Goal: Information Seeking & Learning: Find specific fact

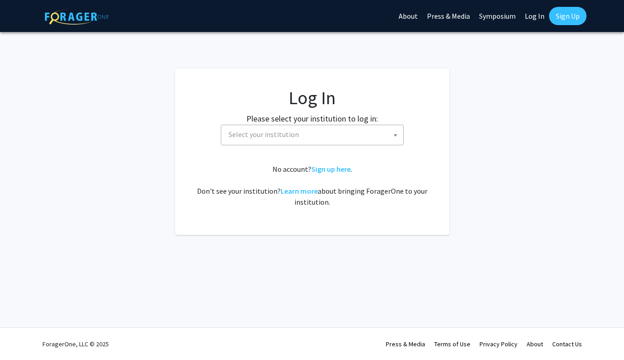
select select
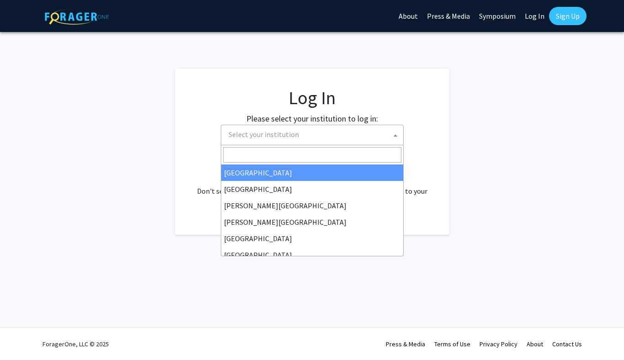
click at [339, 130] on span "Select your institution" at bounding box center [314, 134] width 178 height 19
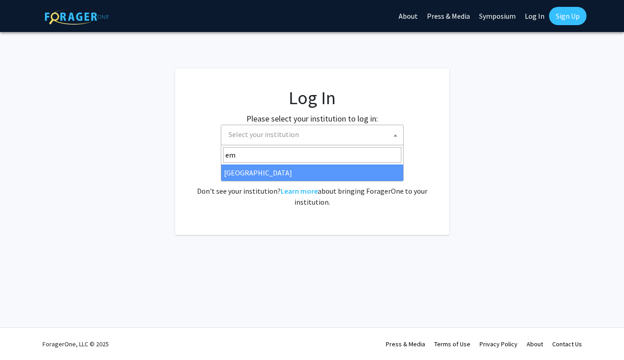
type input "e"
type input "em"
select select "12"
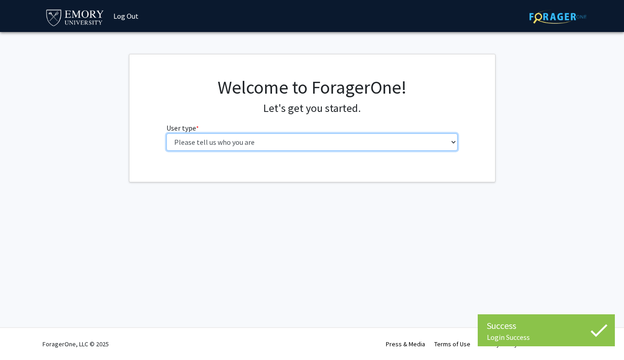
click at [209, 147] on select "Please tell us who you are Undergraduate Student Master's Student Doctoral Cand…" at bounding box center [311, 141] width 291 height 17
select select "1: undergrad"
click at [166, 133] on select "Please tell us who you are Undergraduate Student Master's Student Doctoral Cand…" at bounding box center [311, 141] width 291 height 17
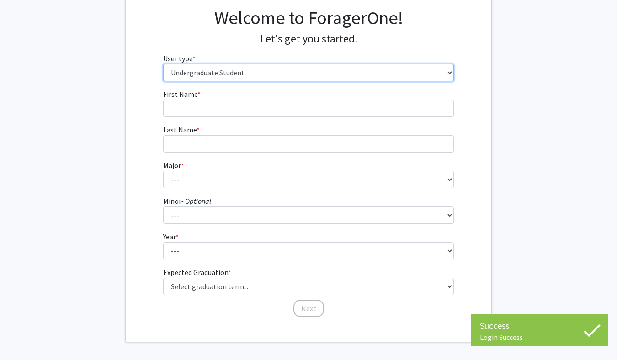
scroll to position [92, 0]
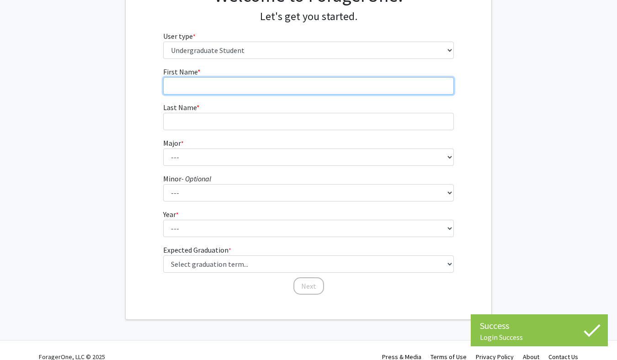
click at [222, 86] on input "First Name * required" at bounding box center [308, 85] width 291 height 17
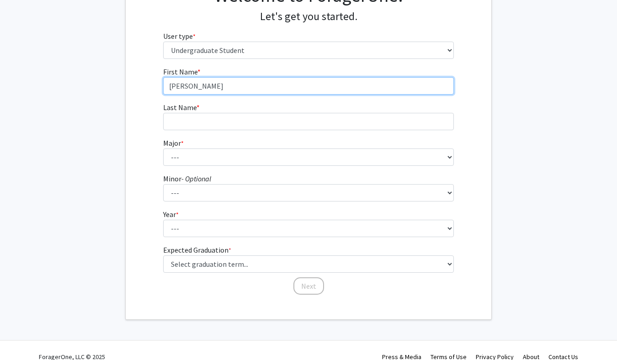
type input "Bryan"
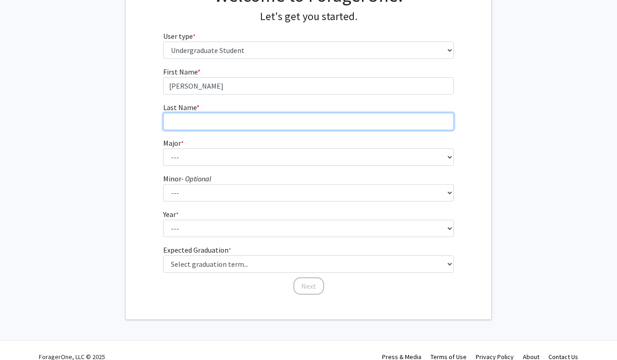
click at [219, 120] on input "Last Name * required" at bounding box center [308, 121] width 291 height 17
type input "Peng"
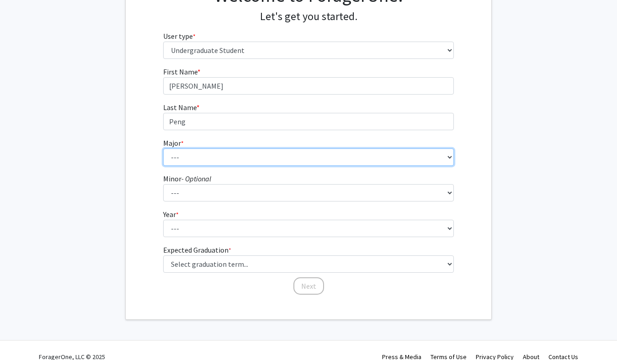
click at [210, 156] on select "--- Accounting African American Studies African Studies American Studies Analyt…" at bounding box center [308, 157] width 291 height 17
select select "12: 973"
click at [163, 149] on select "--- Accounting African American Studies African Studies American Studies Analyt…" at bounding box center [308, 157] width 291 height 17
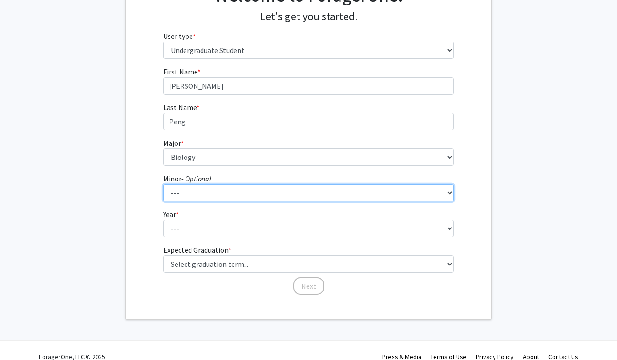
click at [192, 194] on select "--- African American Studies African Studies American Studies Ancient Mediterra…" at bounding box center [308, 192] width 291 height 17
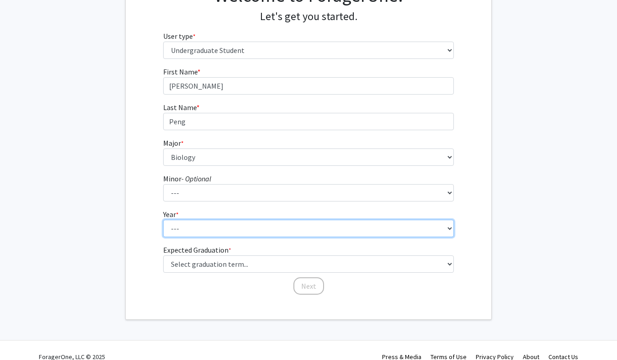
click at [221, 228] on select "--- First-year Sophomore Junior Senior Postbaccalaureate Certificate" at bounding box center [308, 228] width 291 height 17
select select "1: first-year"
click at [163, 220] on select "--- First-year Sophomore Junior Senior Postbaccalaureate Certificate" at bounding box center [308, 228] width 291 height 17
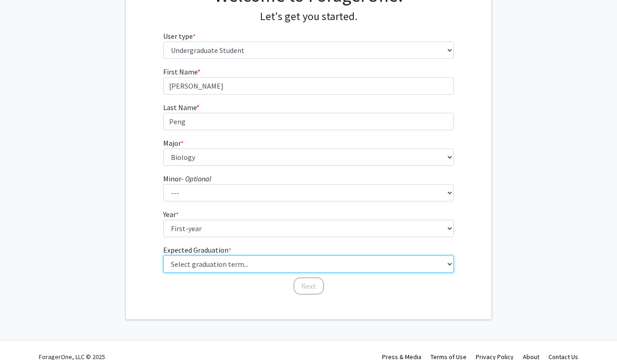
click at [252, 263] on select "Select graduation term... Spring 2025 Summer 2025 Fall 2025 Winter 2025 Spring …" at bounding box center [308, 264] width 291 height 17
select select "17: spring_2029"
click at [163, 256] on select "Select graduation term... Spring 2025 Summer 2025 Fall 2025 Winter 2025 Spring …" at bounding box center [308, 264] width 291 height 17
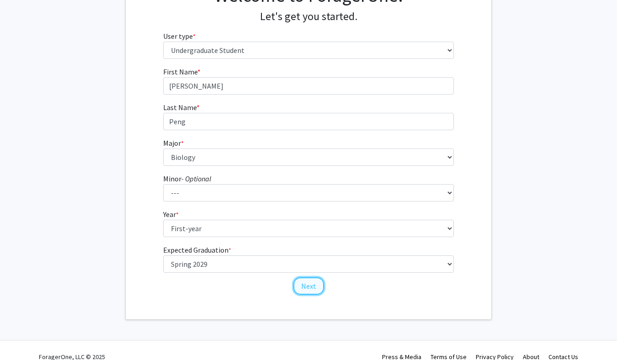
click at [311, 282] on button "Next" at bounding box center [308, 285] width 31 height 17
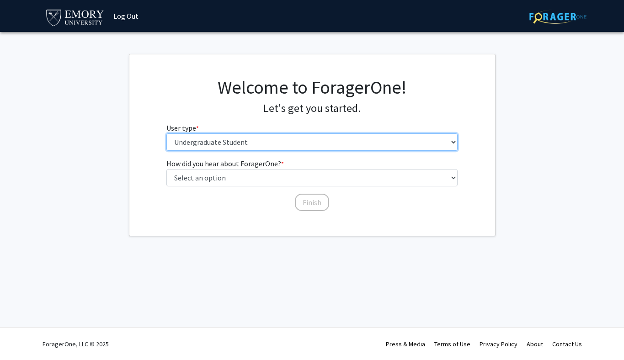
click at [249, 137] on select "Please tell us who you are Undergraduate Student Master's Student Doctoral Cand…" at bounding box center [311, 141] width 291 height 17
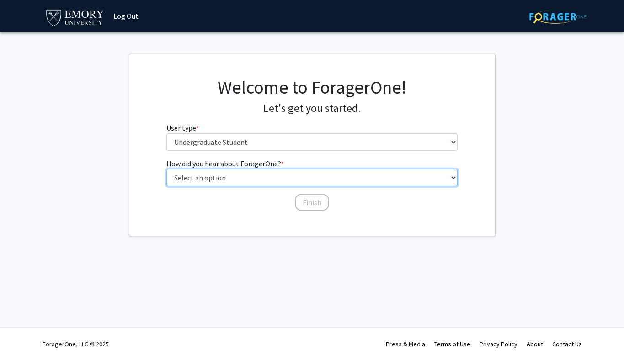
click at [275, 178] on select "Select an option Peer/student recommendation Faculty/staff recommendation Unive…" at bounding box center [311, 177] width 291 height 17
select select "3: university_website"
click at [166, 169] on select "Select an option Peer/student recommendation Faculty/staff recommendation Unive…" at bounding box center [311, 177] width 291 height 17
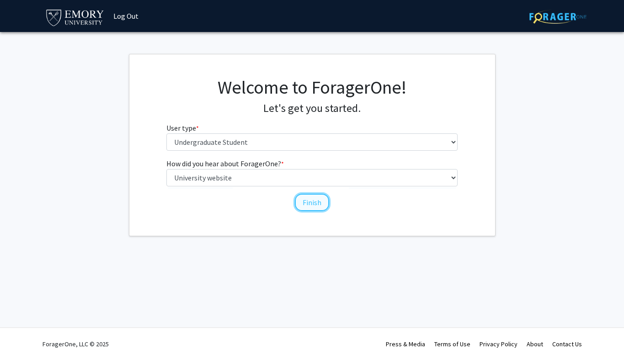
click at [300, 202] on button "Finish" at bounding box center [312, 202] width 34 height 17
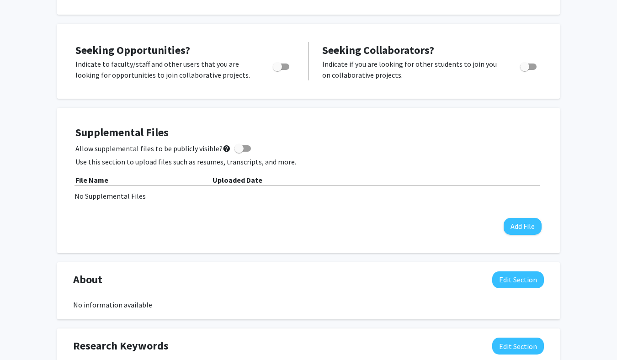
scroll to position [149, 0]
click at [277, 64] on span "Toggle" at bounding box center [277, 66] width 9 height 9
click at [277, 69] on input "Are you actively seeking opportunities?" at bounding box center [277, 69] width 0 height 0
checkbox input "true"
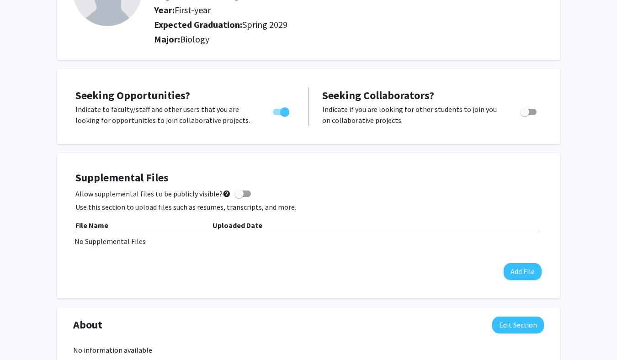
scroll to position [0, 0]
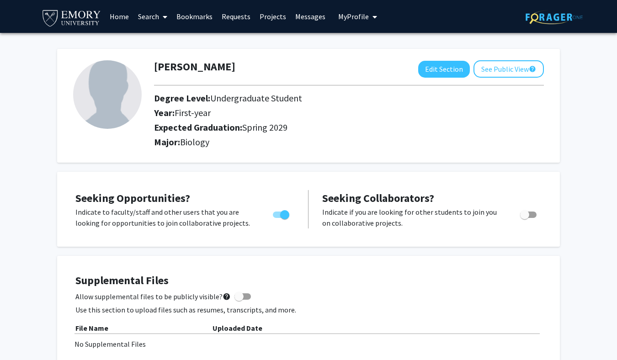
click at [164, 18] on icon at bounding box center [165, 16] width 5 height 7
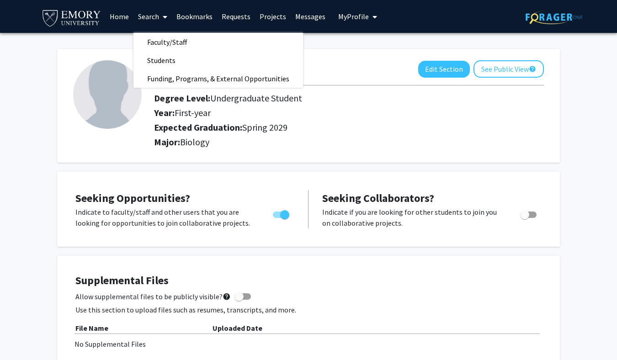
click at [364, 149] on div "Major: Biology" at bounding box center [349, 144] width 404 height 15
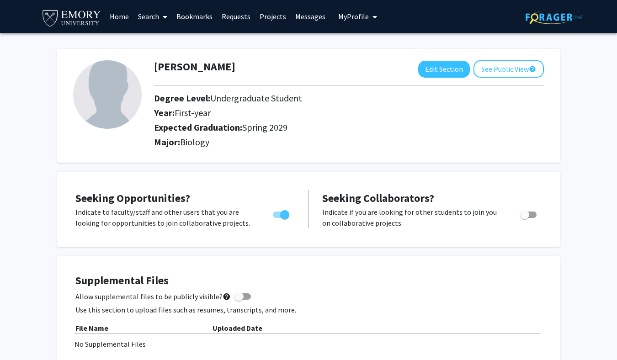
click at [149, 22] on link "Search" at bounding box center [152, 16] width 38 height 32
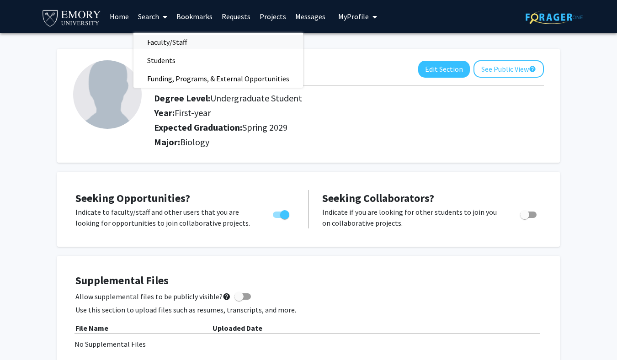
click at [160, 42] on span "Faculty/Staff" at bounding box center [166, 42] width 67 height 18
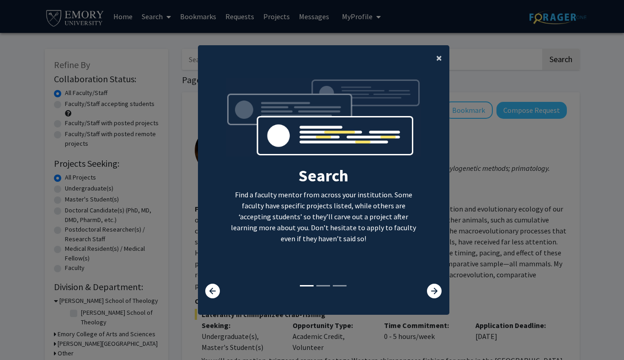
click at [436, 61] on span "×" at bounding box center [439, 58] width 6 height 14
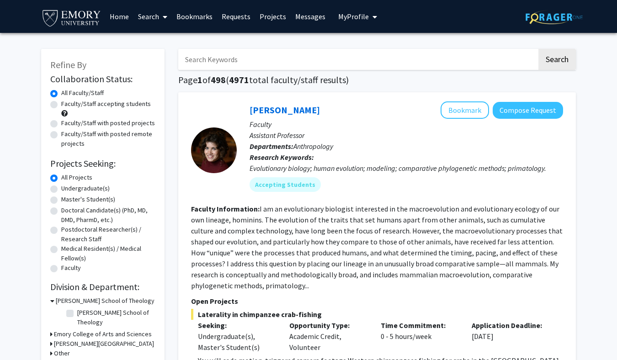
click at [162, 17] on span at bounding box center [163, 17] width 8 height 32
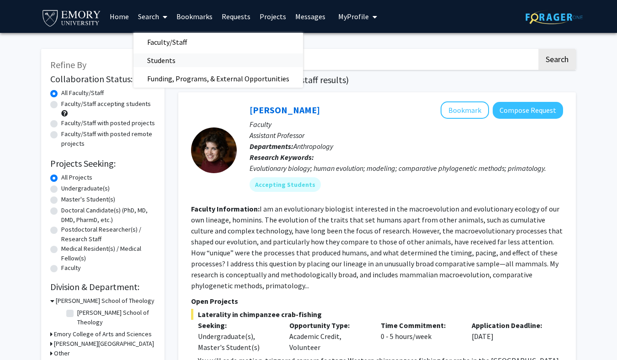
click at [184, 60] on span "Students" at bounding box center [161, 60] width 56 height 18
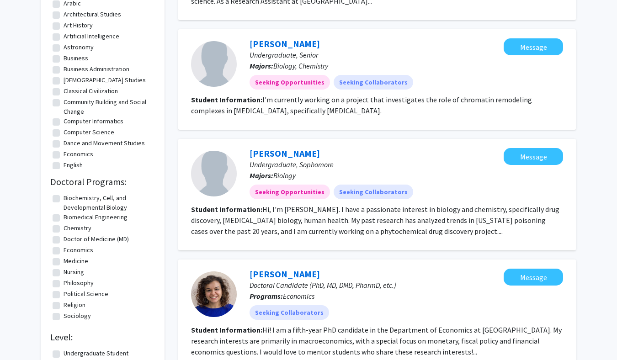
scroll to position [408, 0]
click at [389, 218] on fg-read-more "Hi, I'm Andrew. I have a passionate interest in biology and chemistry, specific…" at bounding box center [375, 219] width 368 height 31
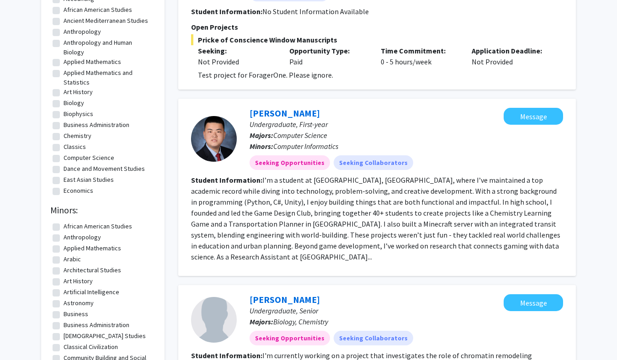
scroll to position [0, 0]
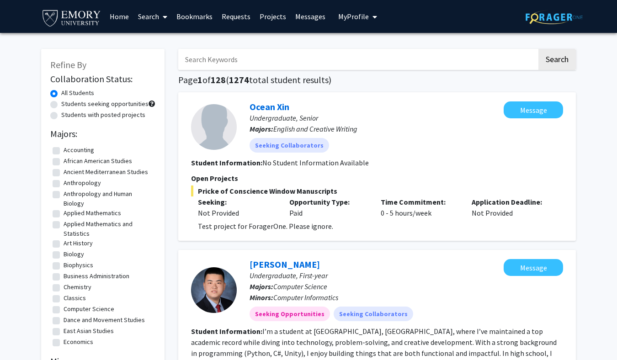
click at [232, 62] on input "Search Keywords" at bounding box center [357, 59] width 359 height 21
type input "jenny"
click at [538, 49] on button "Search" at bounding box center [556, 59] width 37 height 21
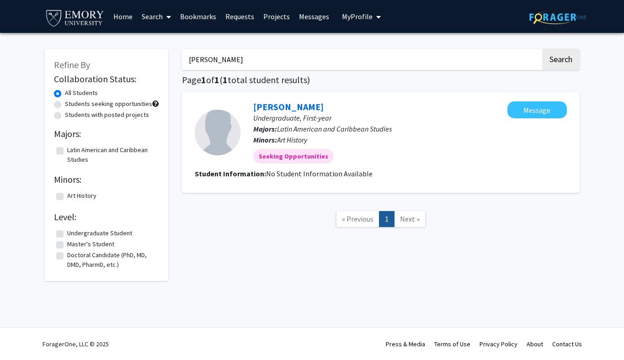
type input "zhou"
click at [542, 49] on button "Search" at bounding box center [560, 59] width 37 height 21
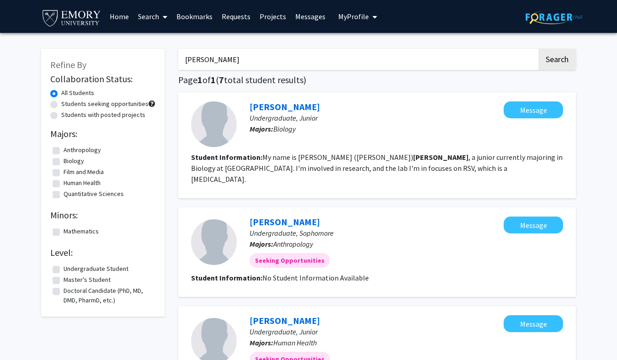
click at [224, 52] on input "zhou" at bounding box center [357, 59] width 359 height 21
click at [79, 113] on label "Students with posted projects" at bounding box center [103, 115] width 84 height 10
click at [67, 113] on input "Students with posted projects" at bounding box center [64, 113] width 6 height 6
radio input "true"
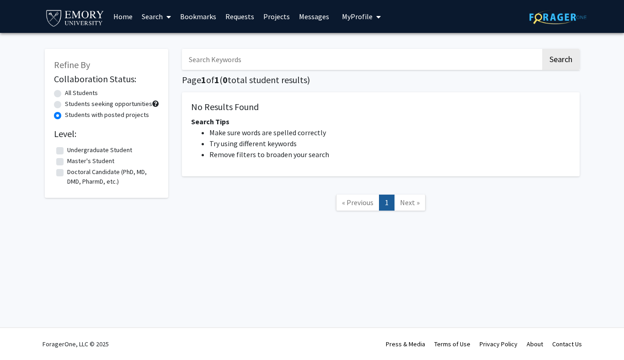
click at [234, 58] on input "Search Keywords" at bounding box center [361, 59] width 359 height 21
click at [559, 56] on button "Search" at bounding box center [560, 59] width 37 height 21
radio input "true"
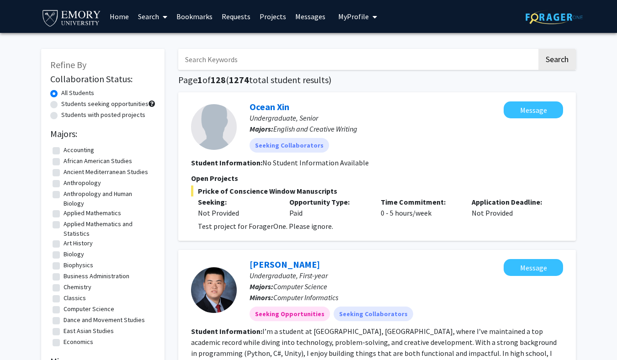
click at [84, 109] on div "Students seeking opportunities" at bounding box center [102, 104] width 105 height 11
click at [76, 115] on label "Students with posted projects" at bounding box center [103, 115] width 84 height 10
click at [67, 115] on input "Students with posted projects" at bounding box center [64, 113] width 6 height 6
radio input "true"
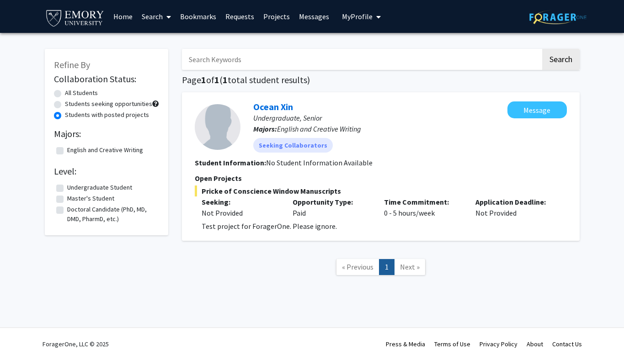
click at [147, 22] on link "Search" at bounding box center [156, 16] width 38 height 32
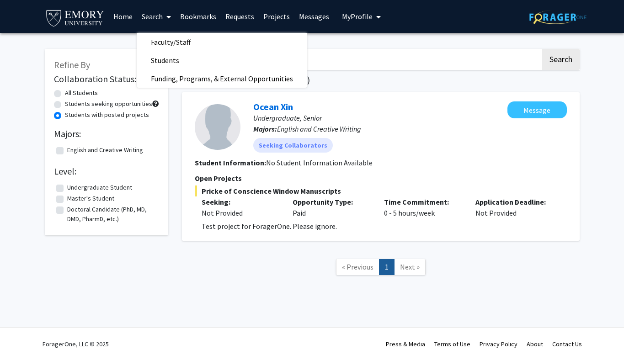
click at [196, 16] on link "Bookmarks" at bounding box center [198, 16] width 45 height 32
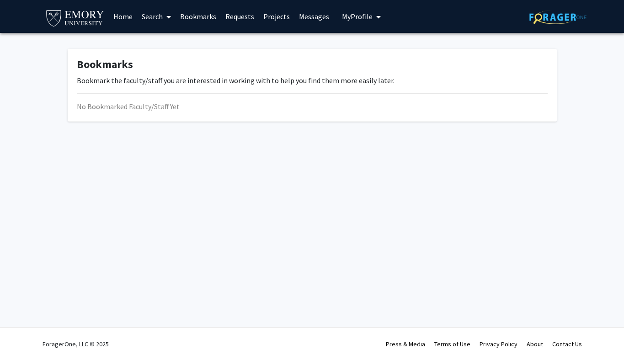
click at [260, 12] on link "Projects" at bounding box center [277, 16] width 36 height 32
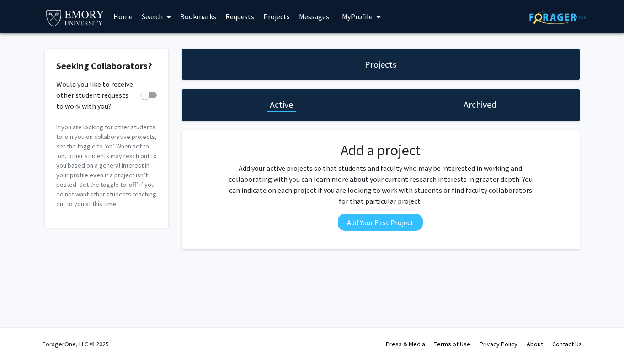
click at [241, 18] on link "Requests" at bounding box center [240, 16] width 38 height 32
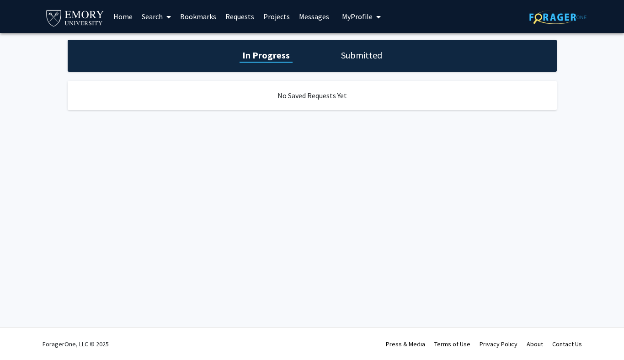
click at [280, 14] on link "Projects" at bounding box center [277, 16] width 36 height 32
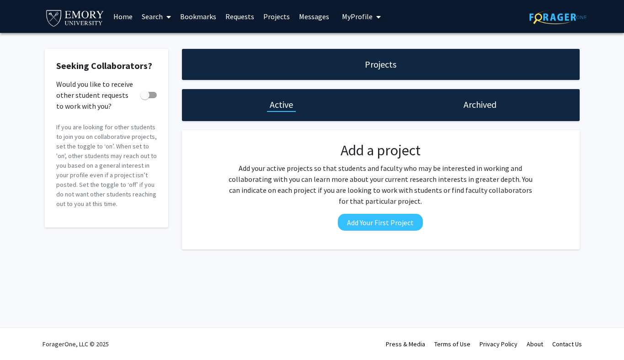
click at [342, 18] on span "My Profile" at bounding box center [357, 16] width 31 height 9
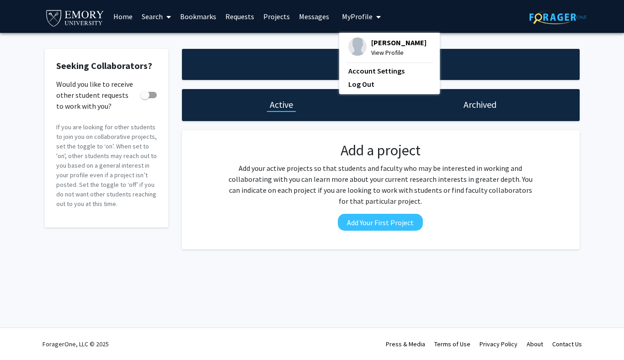
click at [163, 18] on span at bounding box center [167, 17] width 8 height 32
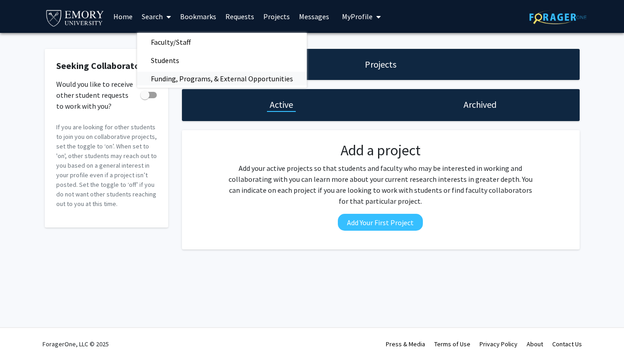
click at [199, 75] on span "Funding, Programs, & External Opportunities" at bounding box center [222, 78] width 170 height 18
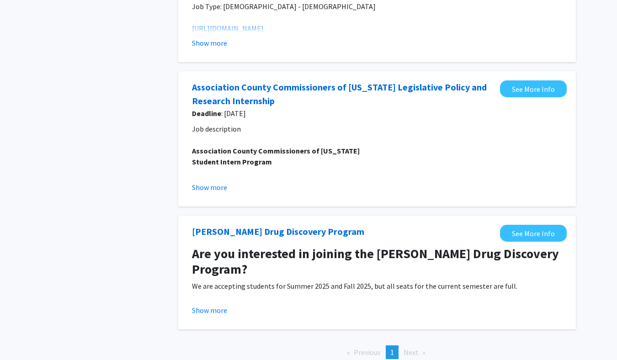
scroll to position [206, 0]
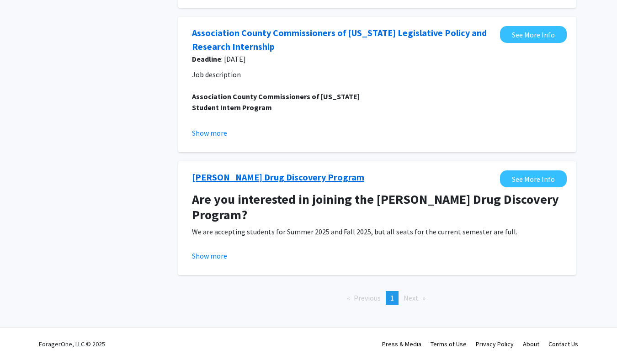
click at [293, 181] on link "Gavegnano Drug Discovery Program" at bounding box center [278, 177] width 172 height 14
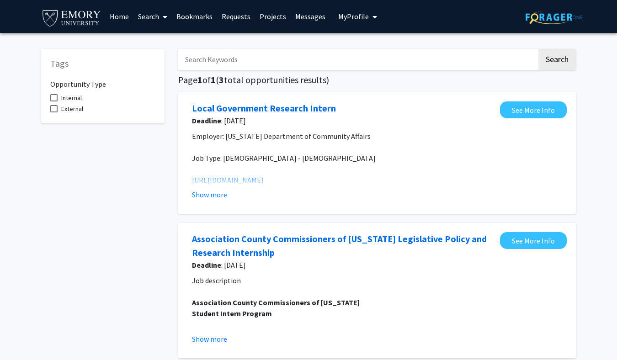
click at [152, 16] on link "Search" at bounding box center [152, 16] width 38 height 32
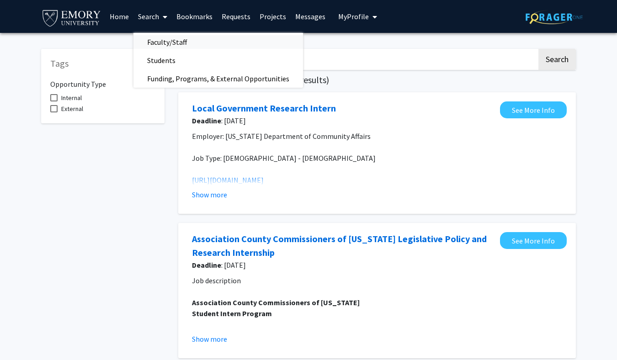
click at [158, 45] on span "Faculty/Staff" at bounding box center [166, 42] width 67 height 18
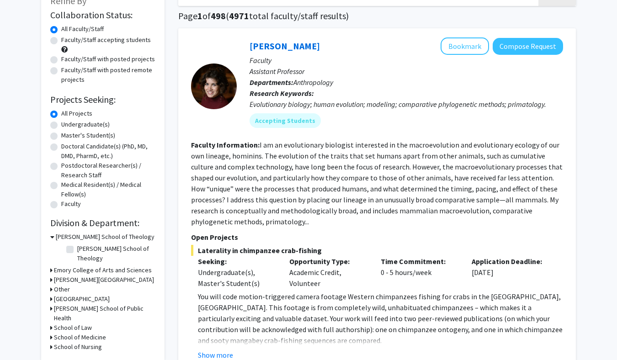
scroll to position [65, 0]
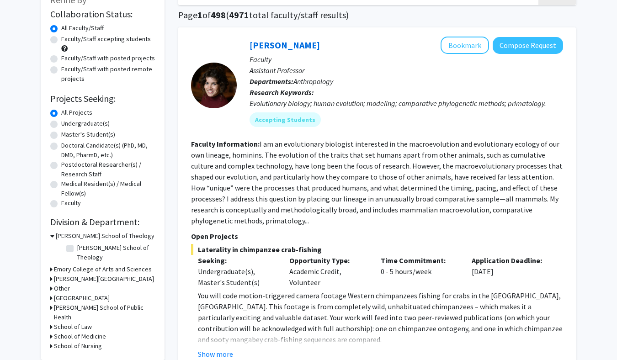
click at [97, 125] on label "Undergraduate(s)" at bounding box center [85, 124] width 48 height 10
click at [67, 125] on input "Undergraduate(s)" at bounding box center [64, 122] width 6 height 6
radio input "true"
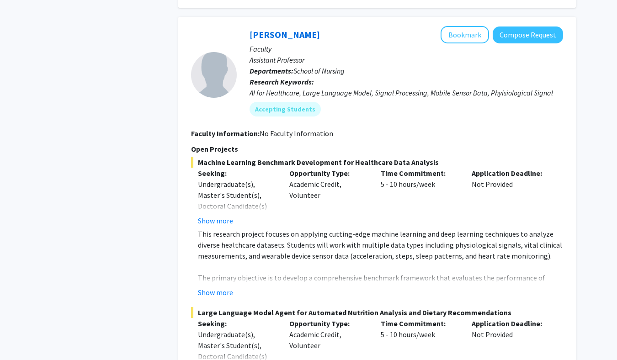
scroll to position [677, 0]
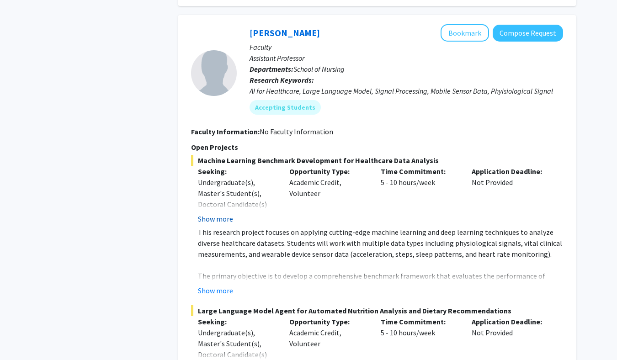
click at [225, 221] on button "Show more" at bounding box center [215, 218] width 35 height 11
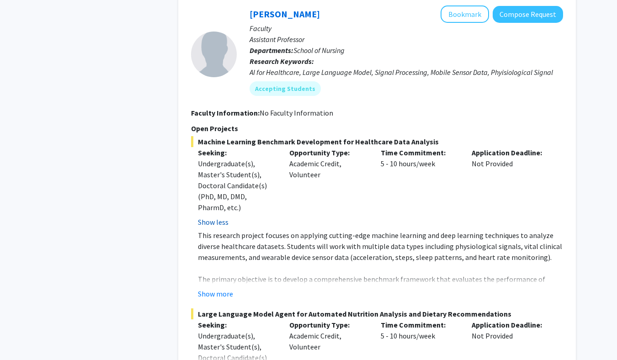
scroll to position [705, 0]
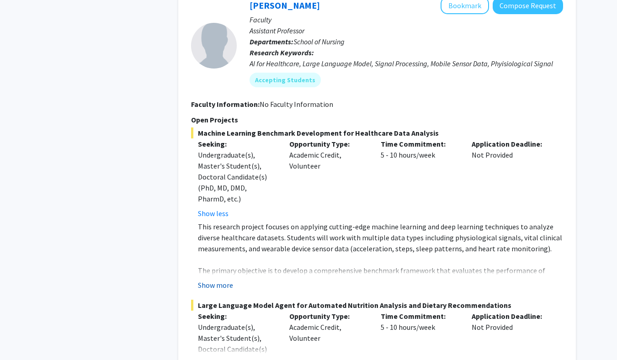
click at [224, 290] on button "Show more" at bounding box center [215, 285] width 35 height 11
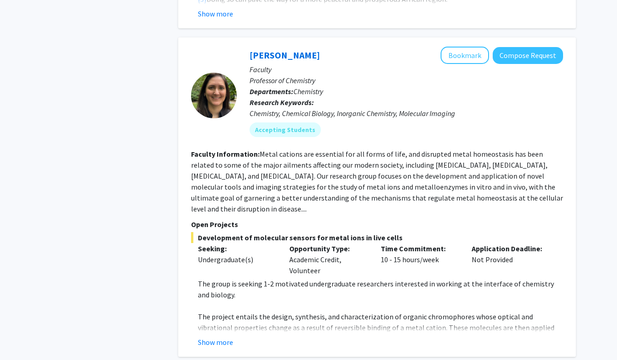
scroll to position [1657, 0]
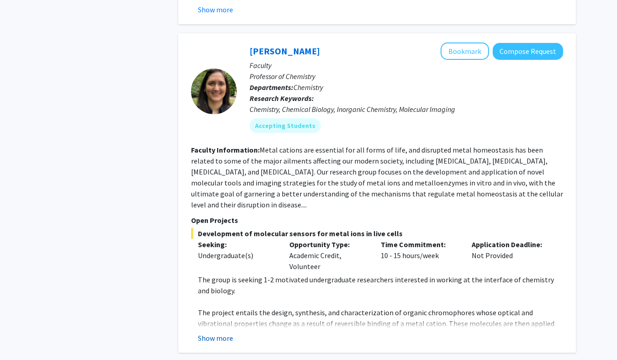
click at [226, 333] on button "Show more" at bounding box center [215, 338] width 35 height 11
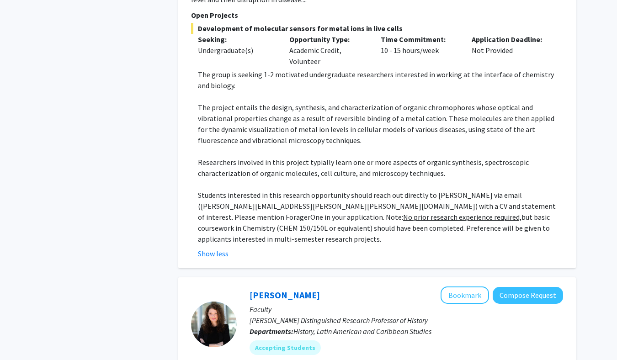
scroll to position [1863, 0]
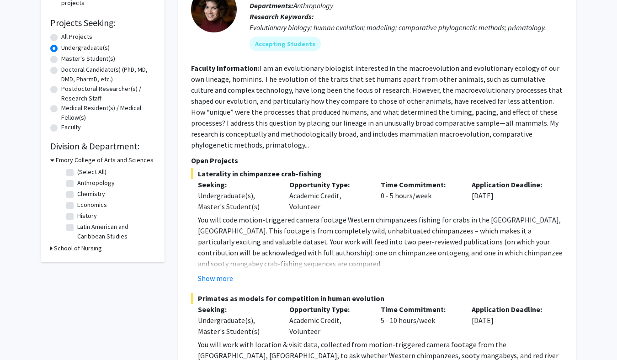
scroll to position [0, 0]
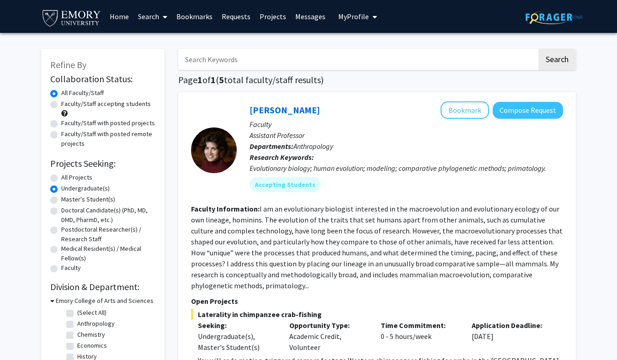
click at [78, 176] on label "All Projects" at bounding box center [76, 178] width 31 height 10
click at [67, 176] on input "All Projects" at bounding box center [64, 176] width 6 height 6
radio input "true"
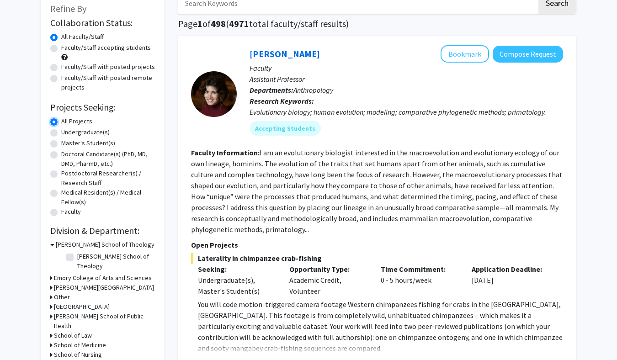
scroll to position [58, 0]
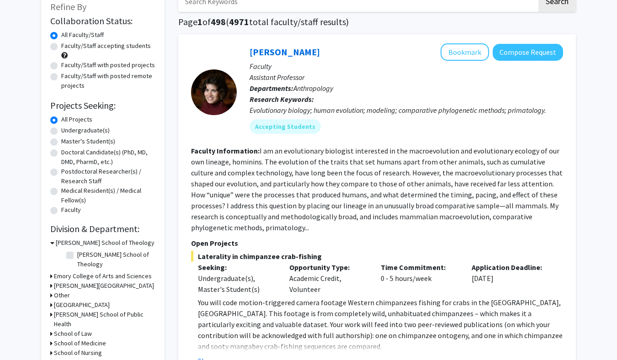
click at [103, 129] on label "Undergraduate(s)" at bounding box center [85, 131] width 48 height 10
click at [67, 129] on input "Undergraduate(s)" at bounding box center [64, 129] width 6 height 6
radio input "true"
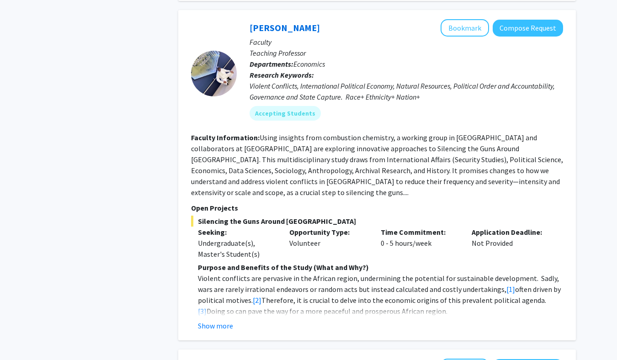
scroll to position [1404, 0]
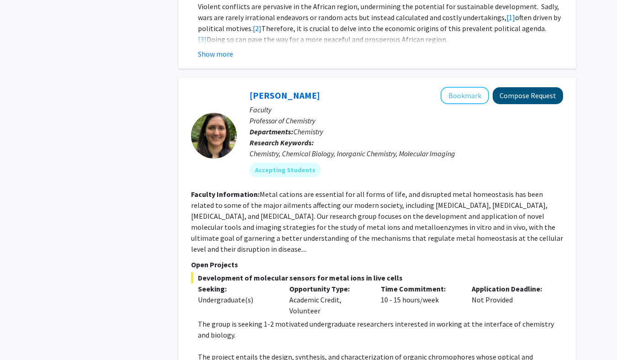
radio input "true"
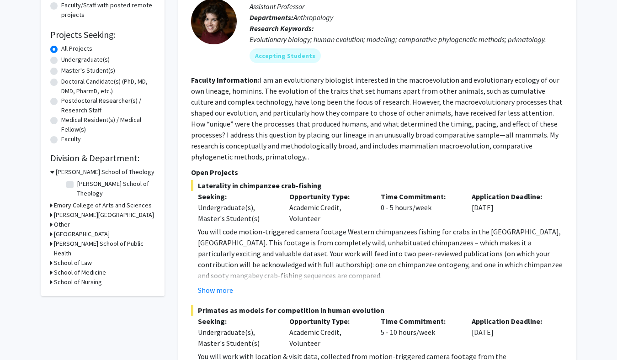
scroll to position [132, 0]
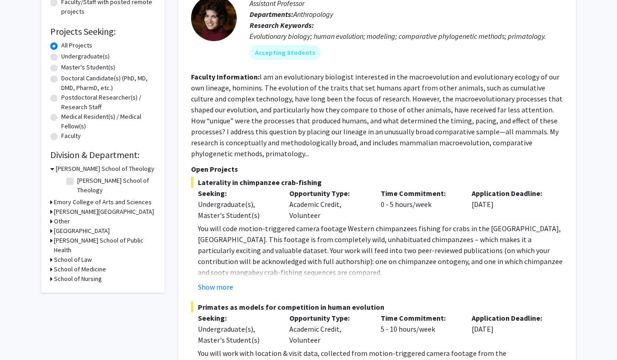
click at [77, 197] on h3 "Emory College of Arts and Sciences" at bounding box center [103, 202] width 98 height 10
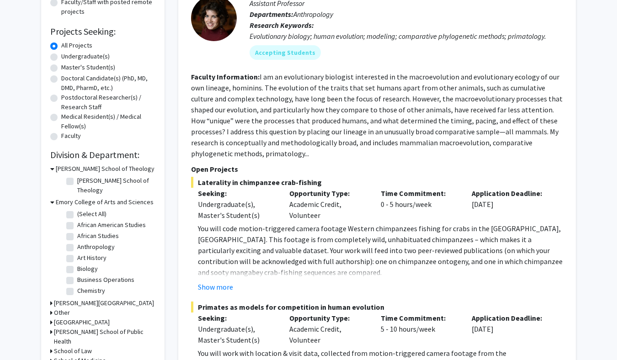
scroll to position [55, 0]
click at [77, 209] on label "Biology" at bounding box center [87, 214] width 21 height 10
click at [77, 209] on input "Biology" at bounding box center [80, 212] width 6 height 6
checkbox input "true"
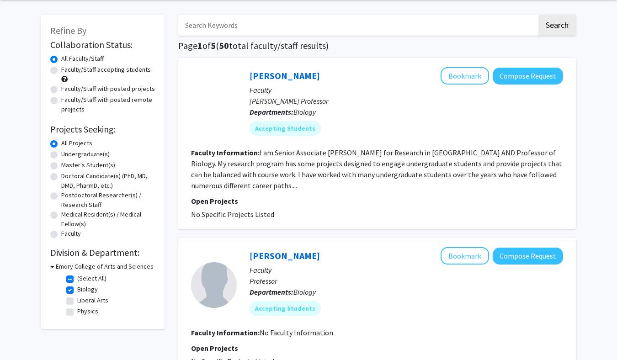
scroll to position [36, 0]
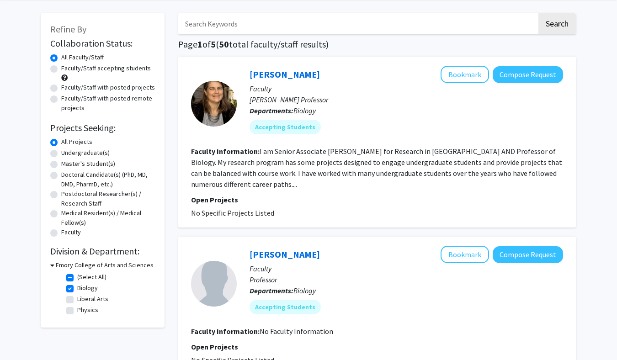
click at [218, 175] on fg-read-more "I am Senior Associate [PERSON_NAME] for Research in [GEOGRAPHIC_DATA] AND Profe…" at bounding box center [376, 168] width 371 height 42
click at [250, 189] on section "Faculty Information: I am Senior Associate Dean for Research in Emory College A…" at bounding box center [377, 168] width 372 height 44
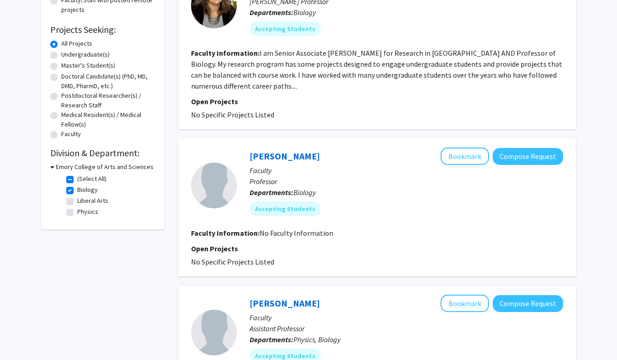
scroll to position [120, 0]
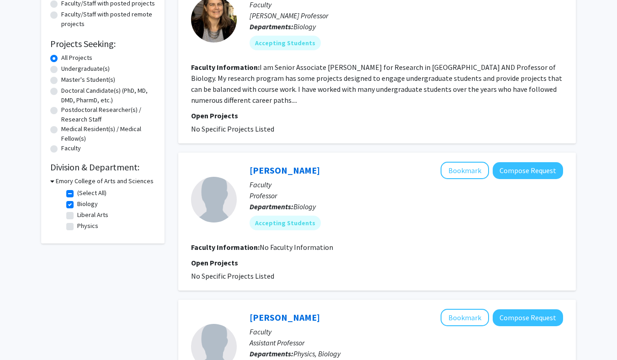
click at [229, 101] on fg-read-more "I am Senior Associate [PERSON_NAME] for Research in [GEOGRAPHIC_DATA] AND Profe…" at bounding box center [376, 84] width 371 height 42
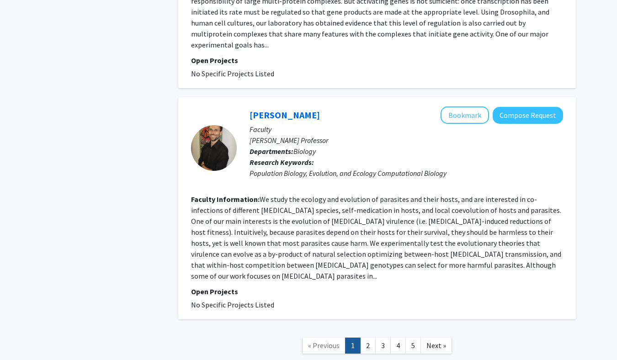
scroll to position [1755, 0]
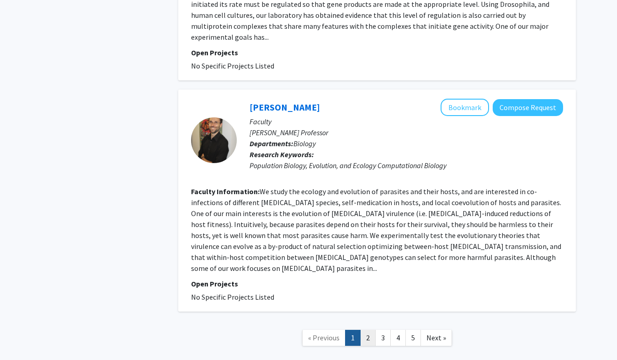
click at [368, 330] on link "2" at bounding box center [368, 338] width 16 height 16
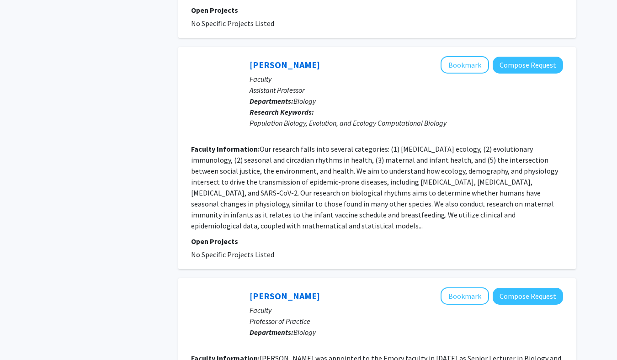
scroll to position [1994, 0]
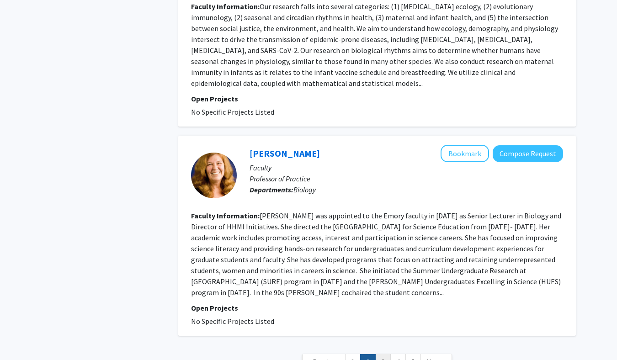
click at [388, 354] on link "3" at bounding box center [383, 362] width 16 height 16
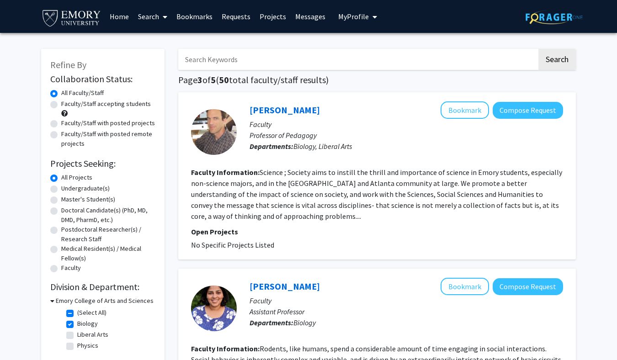
click at [101, 123] on label "Faculty/Staff with posted projects" at bounding box center [108, 123] width 94 height 10
click at [67, 123] on input "Faculty/Staff with posted projects" at bounding box center [64, 121] width 6 height 6
radio input "true"
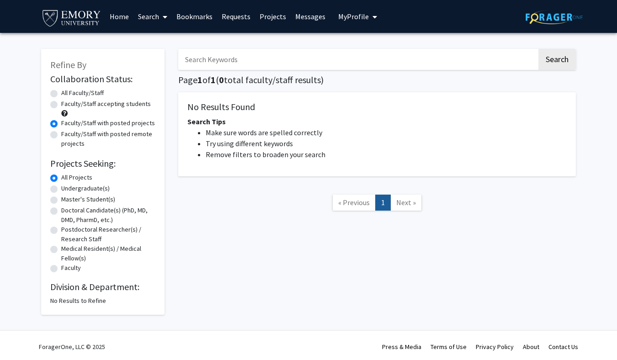
click at [61, 97] on label "All Faculty/Staff" at bounding box center [82, 93] width 43 height 10
click at [61, 94] on input "All Faculty/Staff" at bounding box center [64, 91] width 6 height 6
radio input "true"
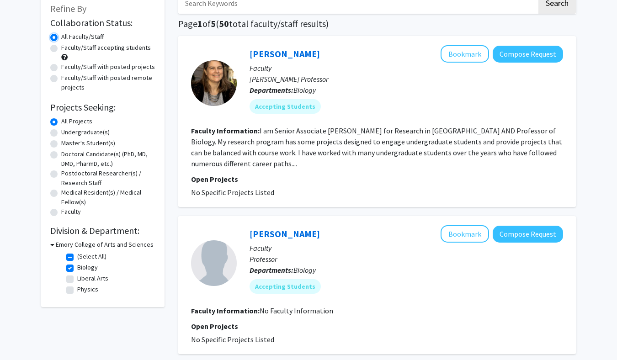
scroll to position [43, 0]
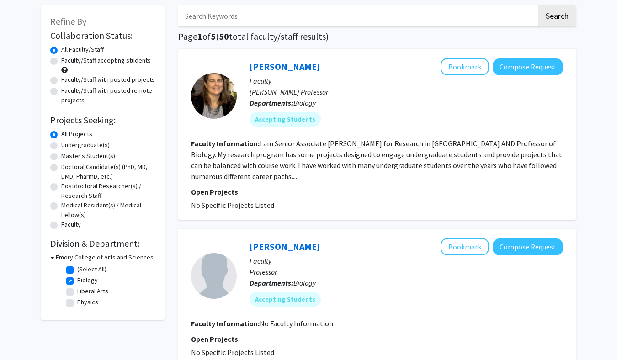
click at [79, 142] on label "Undergraduate(s)" at bounding box center [85, 145] width 48 height 10
click at [67, 142] on input "Undergraduate(s)" at bounding box center [64, 143] width 6 height 6
radio input "true"
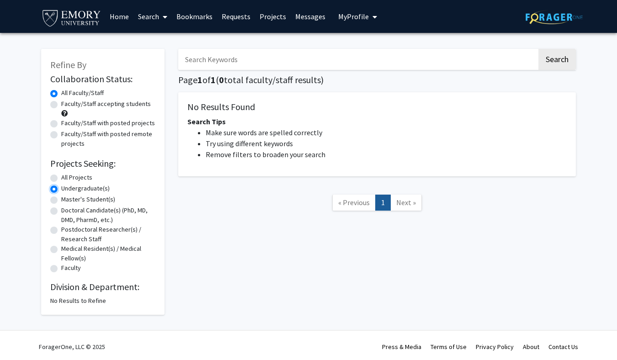
scroll to position [3, 0]
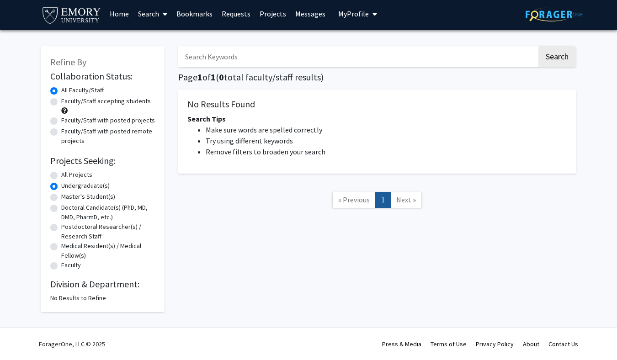
click at [61, 183] on label "Undergraduate(s)" at bounding box center [85, 186] width 48 height 10
click at [61, 183] on input "Undergraduate(s)" at bounding box center [64, 184] width 6 height 6
click at [58, 172] on div "All Projects" at bounding box center [102, 175] width 105 height 11
click at [61, 173] on label "All Projects" at bounding box center [76, 175] width 31 height 10
click at [61, 173] on input "All Projects" at bounding box center [64, 173] width 6 height 6
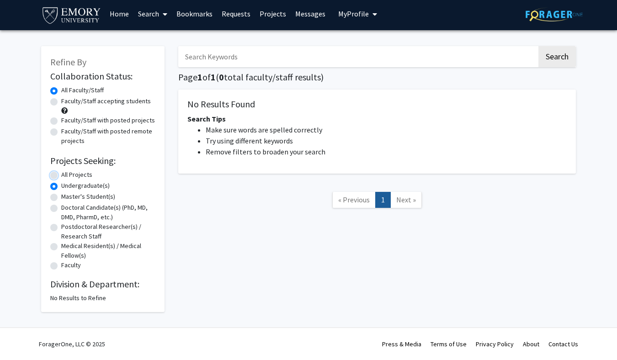
radio input "true"
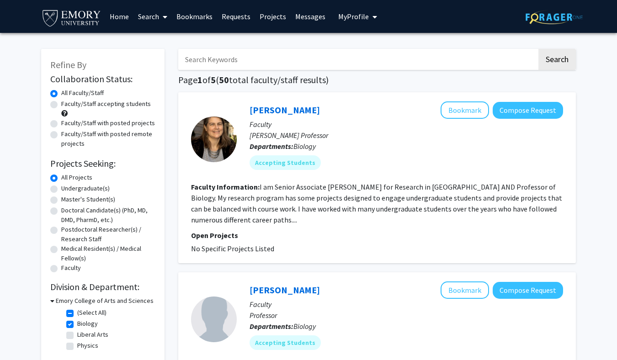
click at [61, 102] on label "Faculty/Staff accepting students" at bounding box center [106, 104] width 90 height 10
click at [61, 102] on input "Faculty/Staff accepting students" at bounding box center [64, 102] width 6 height 6
radio input "true"
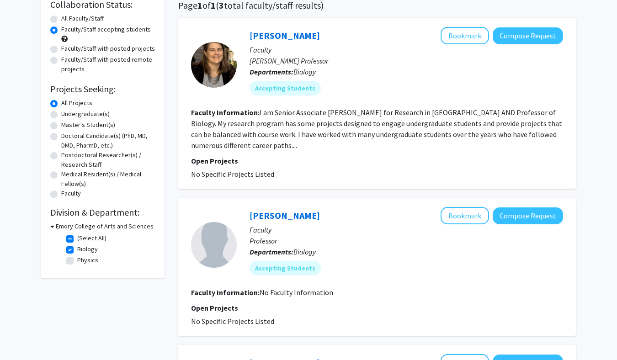
scroll to position [73, 0]
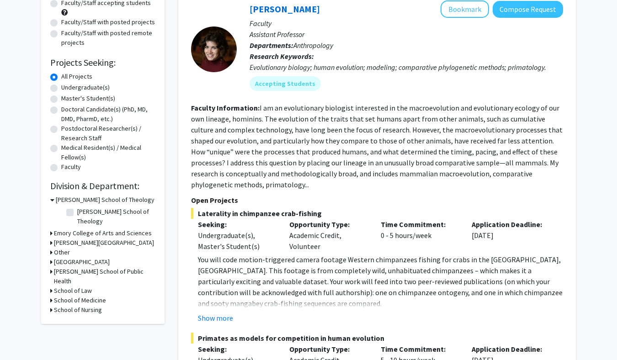
scroll to position [144, 0]
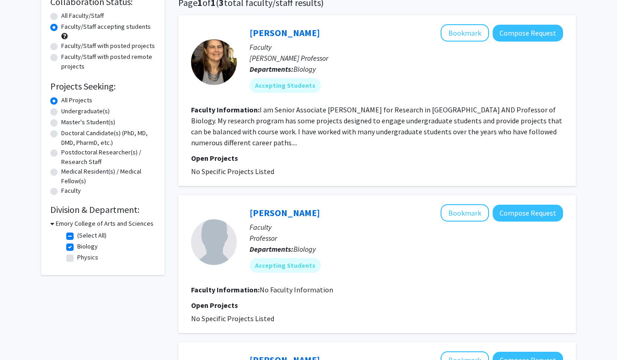
scroll to position [124, 0]
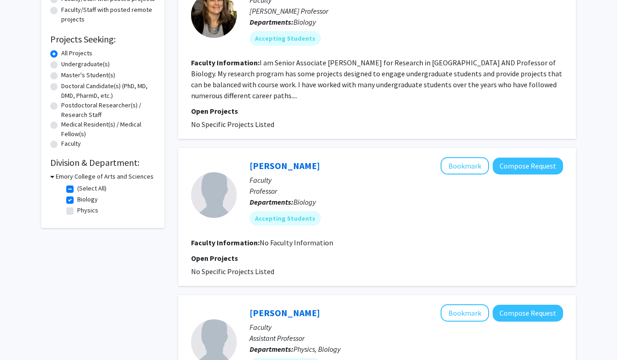
click at [76, 180] on h3 "Emory College of Arts and Sciences" at bounding box center [105, 177] width 98 height 10
click at [76, 180] on h3 "Emory College of Arts and Sciences" at bounding box center [103, 177] width 98 height 10
click at [77, 188] on label "(Select All)" at bounding box center [91, 189] width 29 height 10
click at [77, 188] on input "(Select All)" at bounding box center [80, 187] width 6 height 6
checkbox input "false"
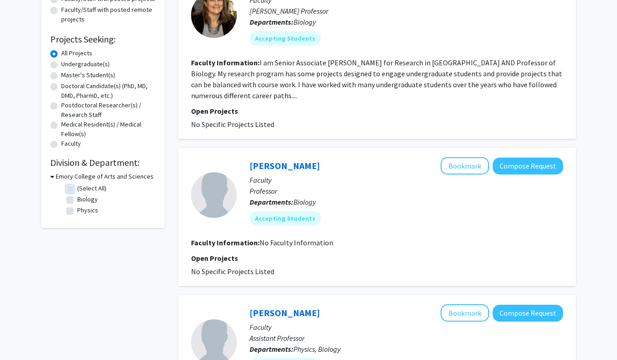
checkbox input "false"
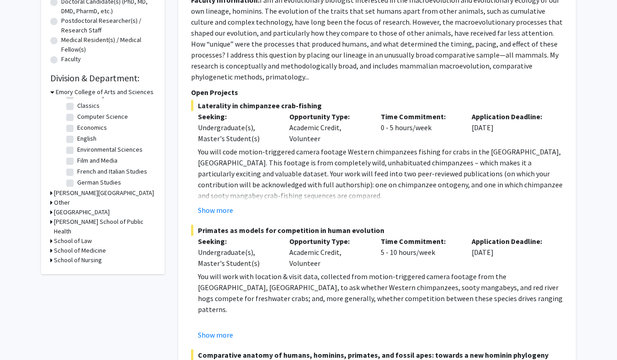
scroll to position [44, 0]
click at [77, 112] on label "Chemistry" at bounding box center [91, 115] width 28 height 10
click at [77, 112] on input "Chemistry" at bounding box center [80, 113] width 6 height 6
checkbox input "true"
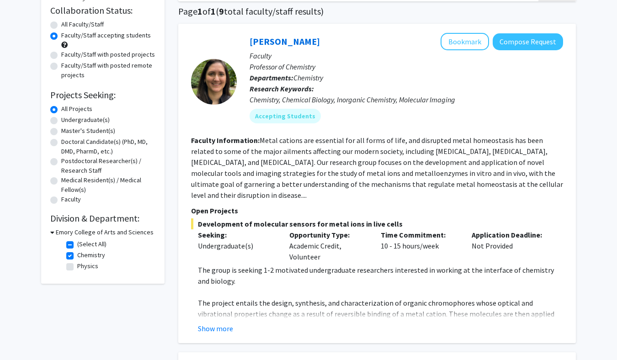
scroll to position [69, 0]
click at [224, 323] on button "Show more" at bounding box center [215, 328] width 35 height 11
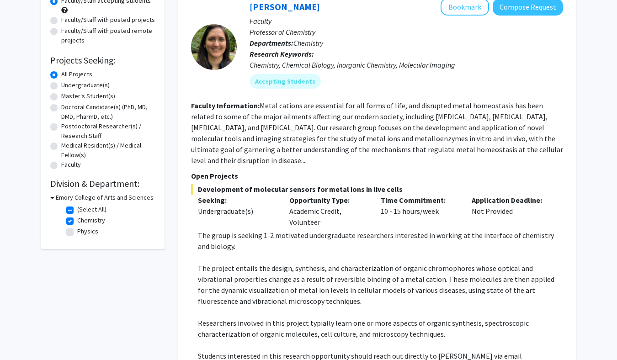
scroll to position [0, 0]
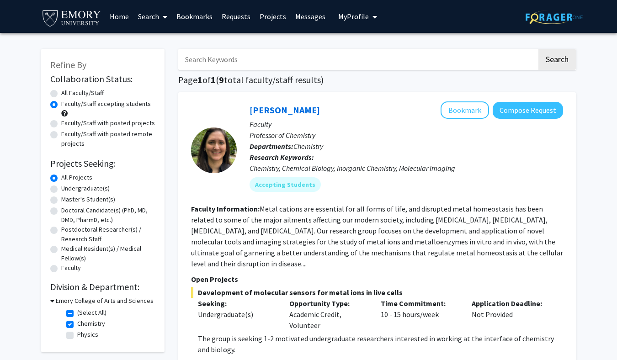
click at [239, 68] on input "Search Keywords" at bounding box center [357, 59] width 359 height 21
type input "brathwi"
click at [77, 91] on label "All Faculty/Staff" at bounding box center [82, 93] width 43 height 10
click at [67, 91] on input "All Faculty/Staff" at bounding box center [64, 91] width 6 height 6
radio input "true"
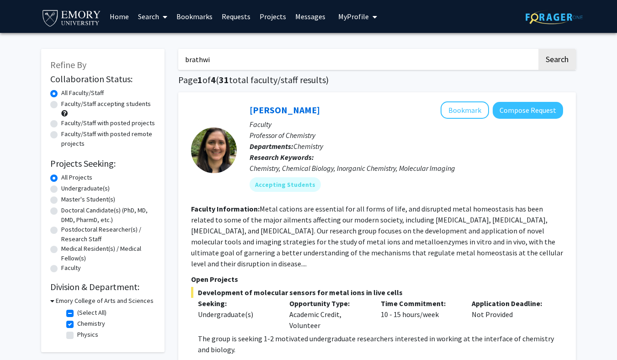
click at [77, 315] on label "(Select All)" at bounding box center [91, 313] width 29 height 10
click at [77, 314] on input "(Select All)" at bounding box center [80, 311] width 6 height 6
checkbox input "false"
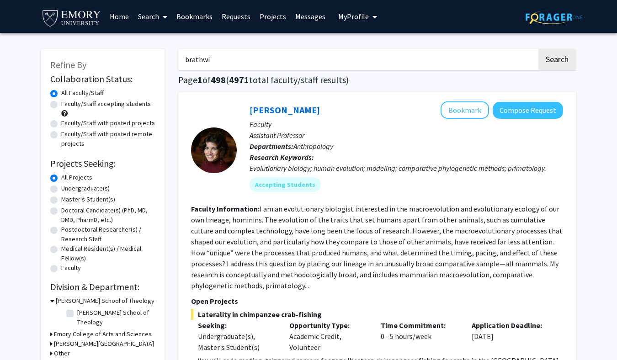
click at [253, 53] on input "brathwi" at bounding box center [357, 59] width 359 height 21
click at [251, 59] on input "brathwi" at bounding box center [357, 59] width 359 height 21
type input "brathwiate"
click at [538, 49] on button "Search" at bounding box center [556, 59] width 37 height 21
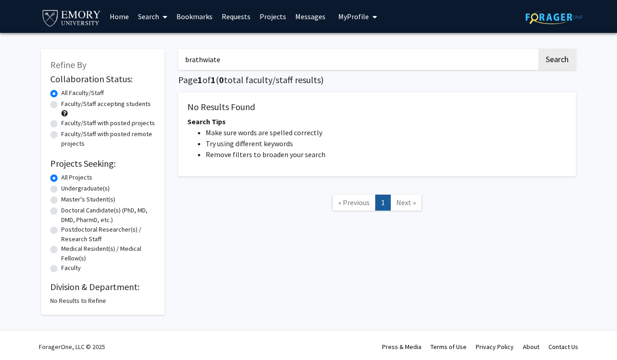
click at [253, 59] on input "brathwiate" at bounding box center [357, 59] width 359 height 21
type input "[PERSON_NAME]"
click at [538, 49] on button "Search" at bounding box center [556, 59] width 37 height 21
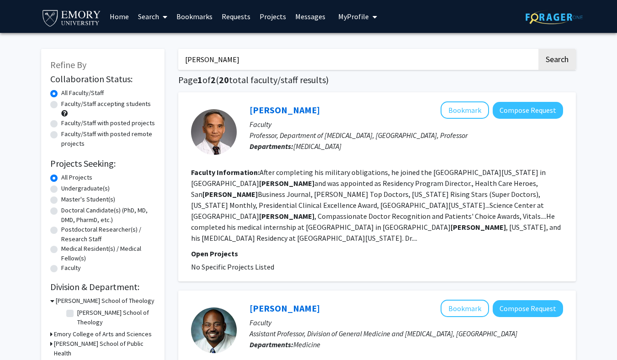
click at [259, 54] on input "[PERSON_NAME]" at bounding box center [357, 59] width 359 height 21
type input "nam"
click at [538, 49] on button "Search" at bounding box center [556, 59] width 37 height 21
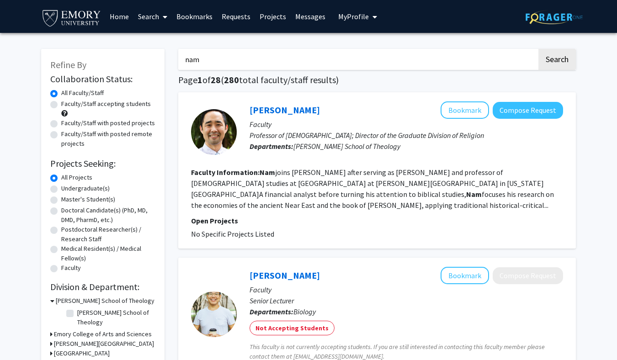
click at [260, 56] on input "nam" at bounding box center [357, 59] width 359 height 21
type input "[PERSON_NAME]"
click at [538, 49] on button "Search" at bounding box center [556, 59] width 37 height 21
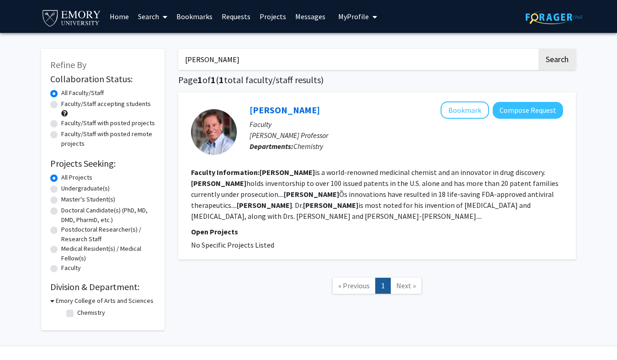
click at [259, 71] on div "[PERSON_NAME] Search Page 1 of 1 ( 1 total faculty/staff results) [PERSON_NAME]…" at bounding box center [376, 185] width 411 height 291
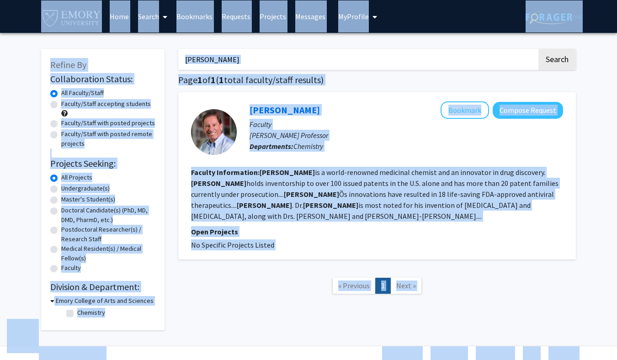
click at [259, 71] on div "[PERSON_NAME] Search Page 1 of 1 ( 1 total faculty/staff results) [PERSON_NAME]…" at bounding box center [376, 185] width 411 height 291
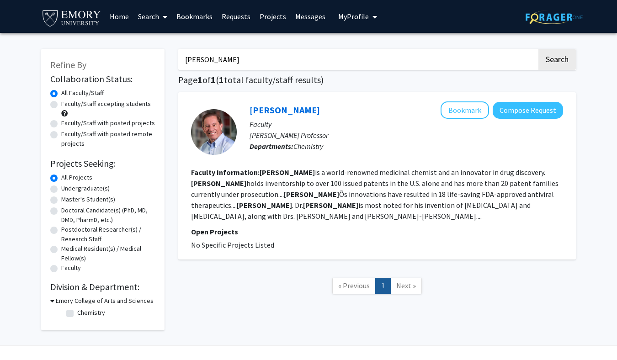
click at [259, 69] on input "[PERSON_NAME]" at bounding box center [357, 59] width 359 height 21
click at [64, 23] on img at bounding box center [71, 17] width 61 height 21
